Goal: Information Seeking & Learning: Learn about a topic

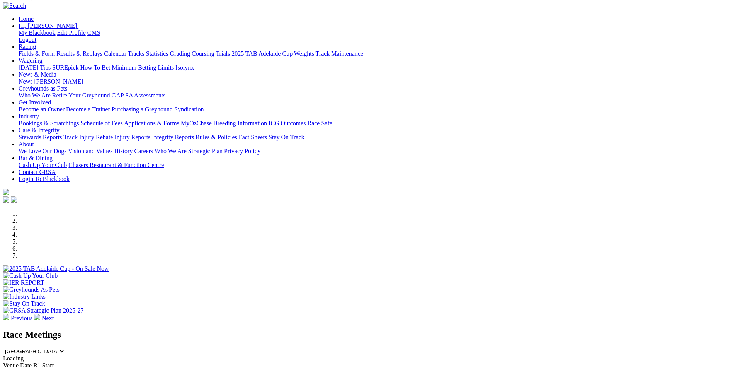
scroll to position [155, 0]
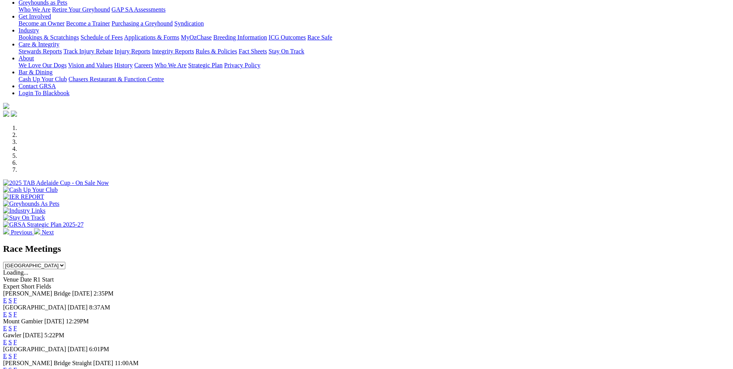
click at [7, 280] on link "E" at bounding box center [5, 342] width 4 height 7
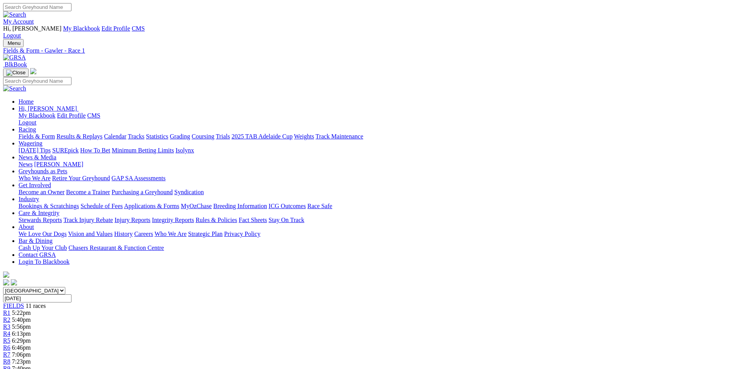
click at [10, 316] on span "R2" at bounding box center [6, 319] width 7 height 7
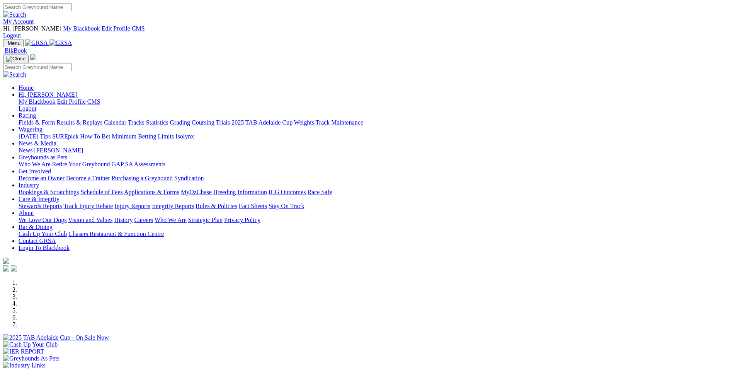
scroll to position [155, 0]
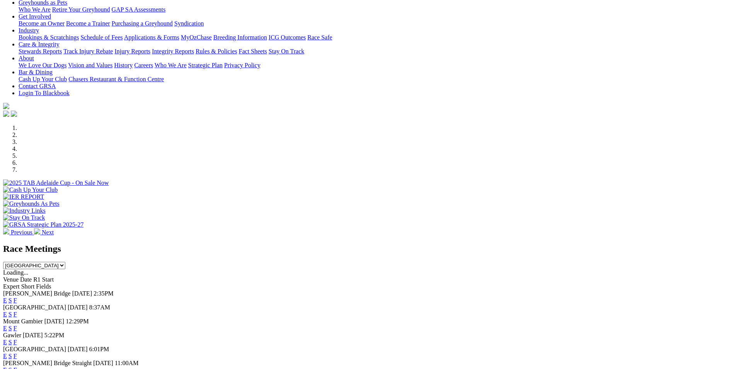
click at [7, 325] on link "E" at bounding box center [5, 328] width 4 height 7
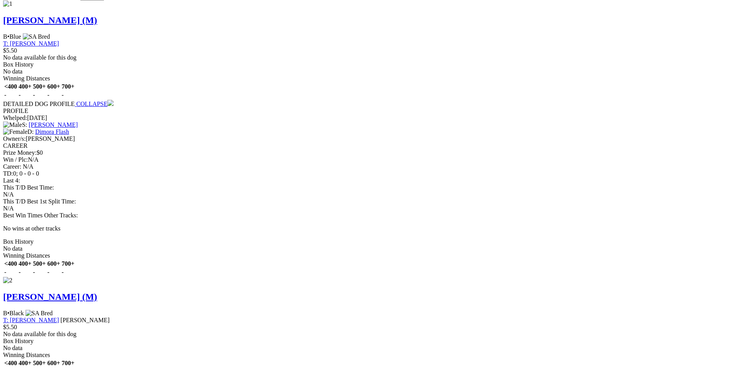
scroll to position [889, 0]
